Goal: Navigation & Orientation: Find specific page/section

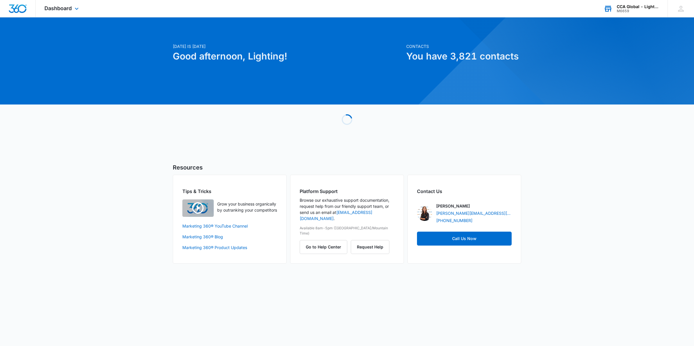
click at [631, 9] on div "M6659" at bounding box center [637, 11] width 42 height 4
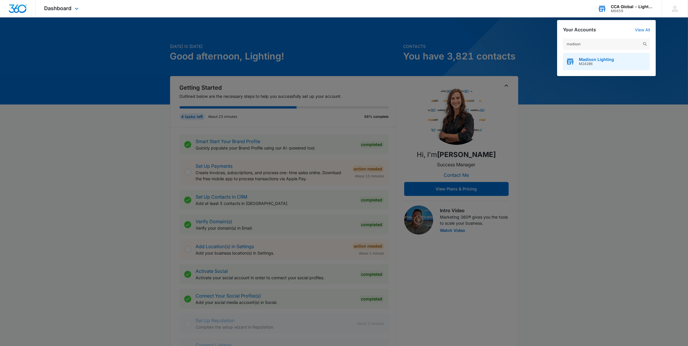
type input "madison"
click at [598, 58] on span "Madison Lighting" at bounding box center [596, 59] width 35 height 5
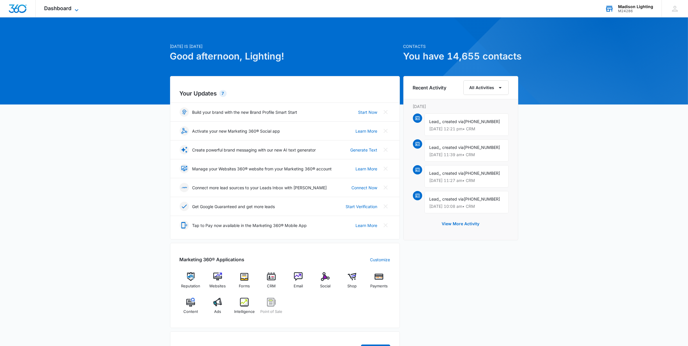
click at [73, 7] on icon at bounding box center [76, 10] width 7 height 7
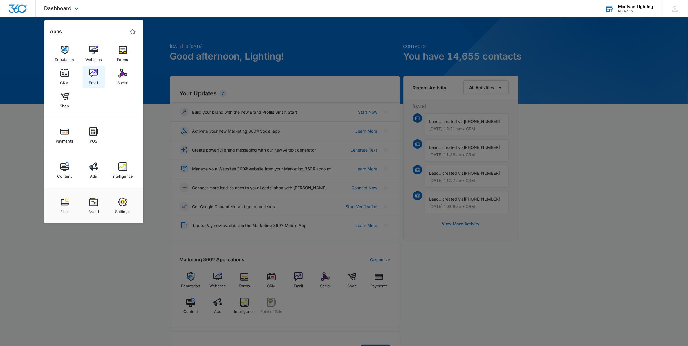
click at [94, 77] on div "Email" at bounding box center [93, 81] width 9 height 8
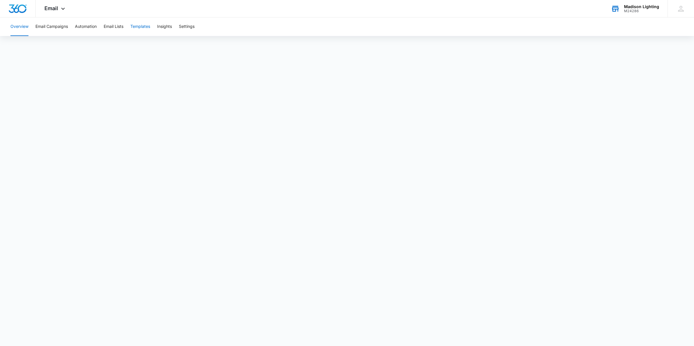
click at [140, 27] on button "Templates" at bounding box center [140, 26] width 20 height 19
click at [16, 13] on div at bounding box center [18, 8] width 36 height 17
click at [52, 28] on button "Email Campaigns" at bounding box center [51, 26] width 33 height 19
click at [146, 28] on button "Templates" at bounding box center [140, 26] width 20 height 19
click at [58, 28] on button "Email Campaigns" at bounding box center [51, 26] width 33 height 19
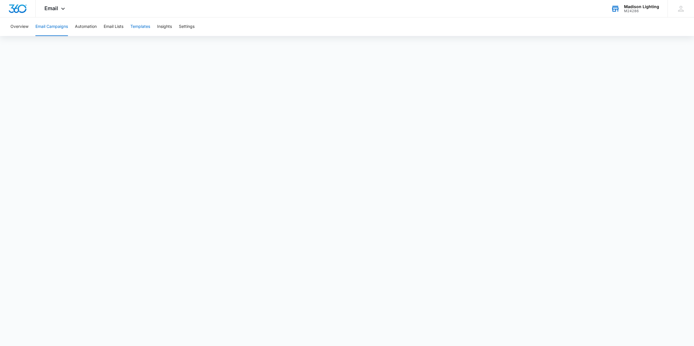
click at [138, 22] on button "Templates" at bounding box center [140, 26] width 20 height 19
click at [20, 11] on img "Dashboard" at bounding box center [17, 8] width 19 height 9
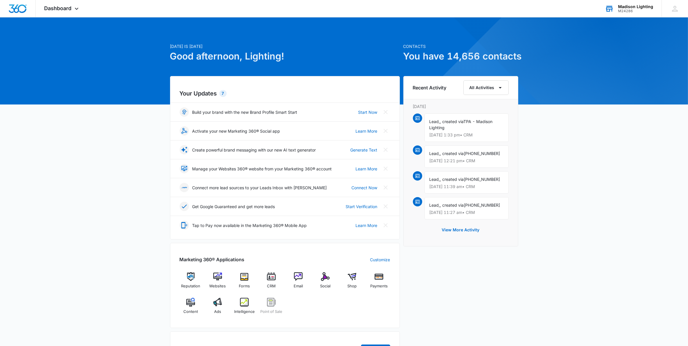
click at [632, 8] on div "Madison Lighting" at bounding box center [635, 6] width 35 height 5
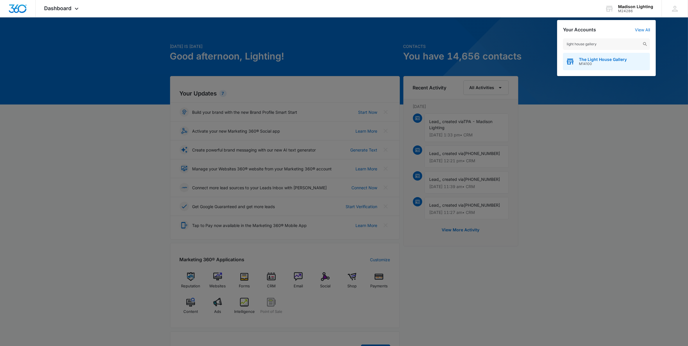
type input "light house gallery"
click at [594, 59] on span "The Light House Gallery" at bounding box center [603, 59] width 48 height 5
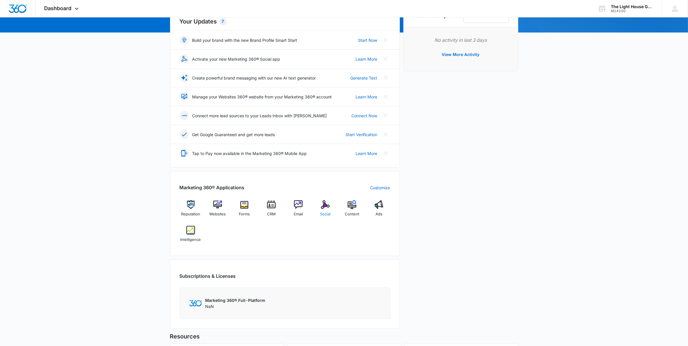
scroll to position [73, 0]
click at [325, 203] on img at bounding box center [325, 204] width 9 height 9
